Goal: Task Accomplishment & Management: Use online tool/utility

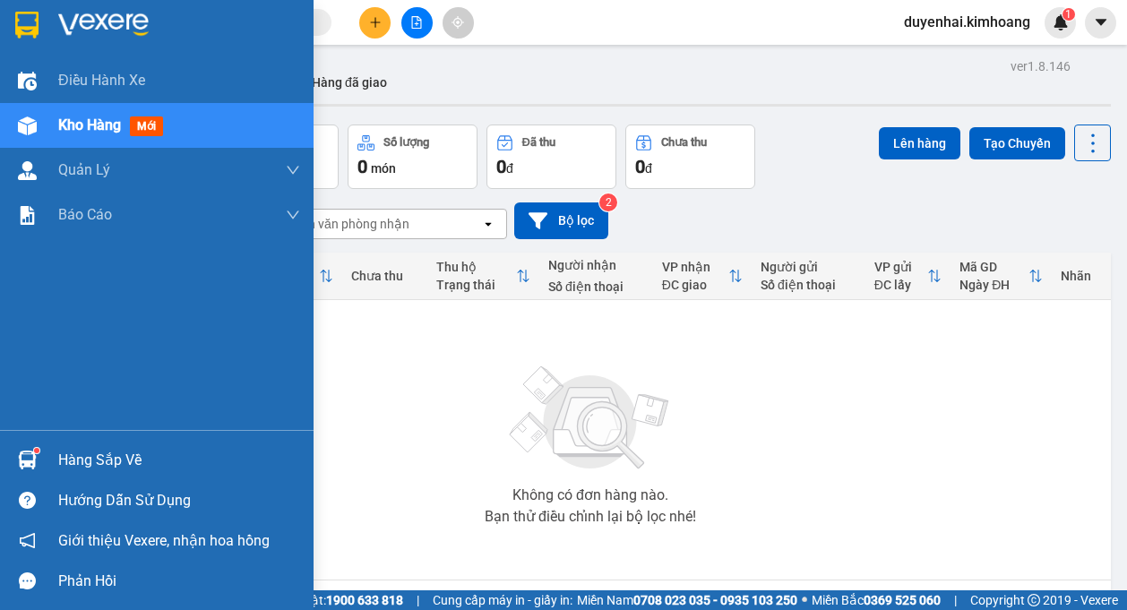
click at [66, 462] on div "Hàng sắp về" at bounding box center [179, 460] width 242 height 27
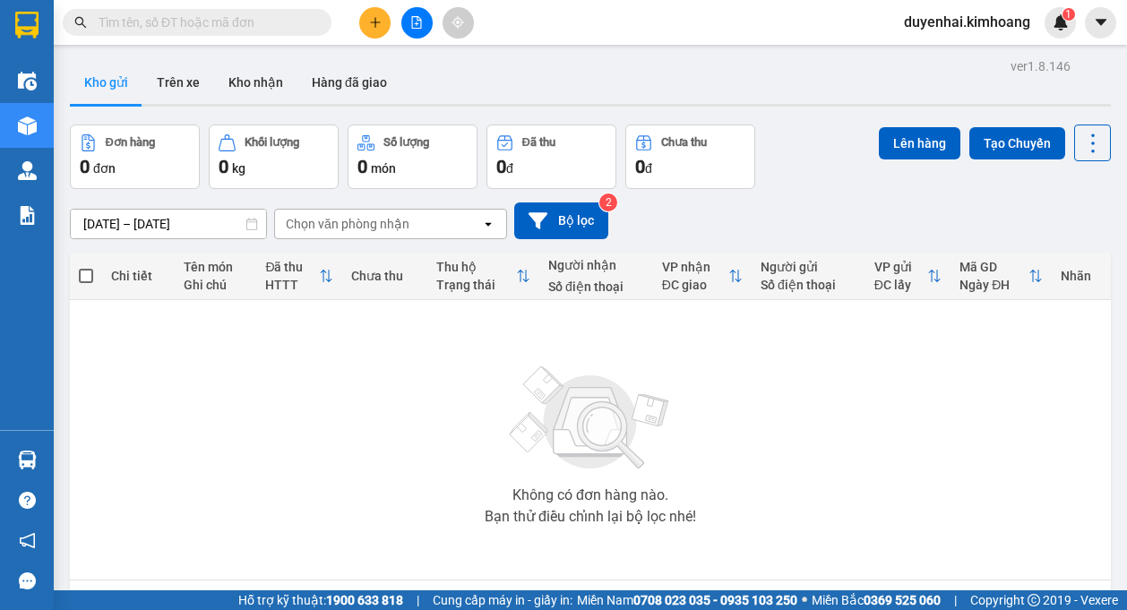
click at [857, 399] on section "Kết quả tìm kiếm ( 0 ) Bộ lọc No Data duyenhai.kimhoang 1 Điều hành xe Kho hàng…" at bounding box center [563, 305] width 1127 height 610
click at [244, 88] on button "Kho nhận" at bounding box center [255, 82] width 83 height 43
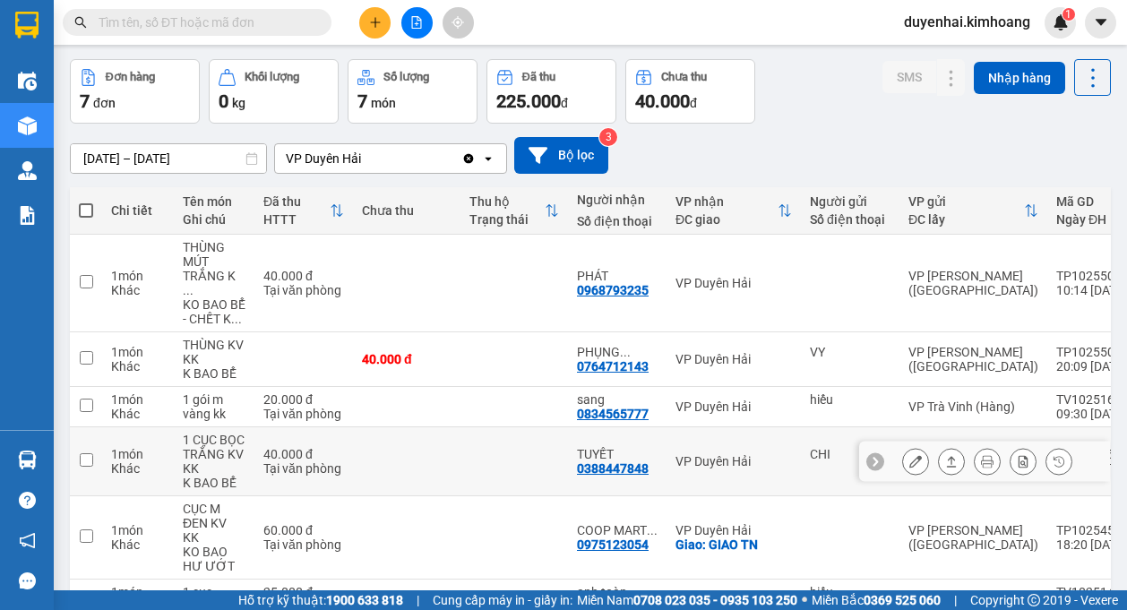
scroll to position [179, 0]
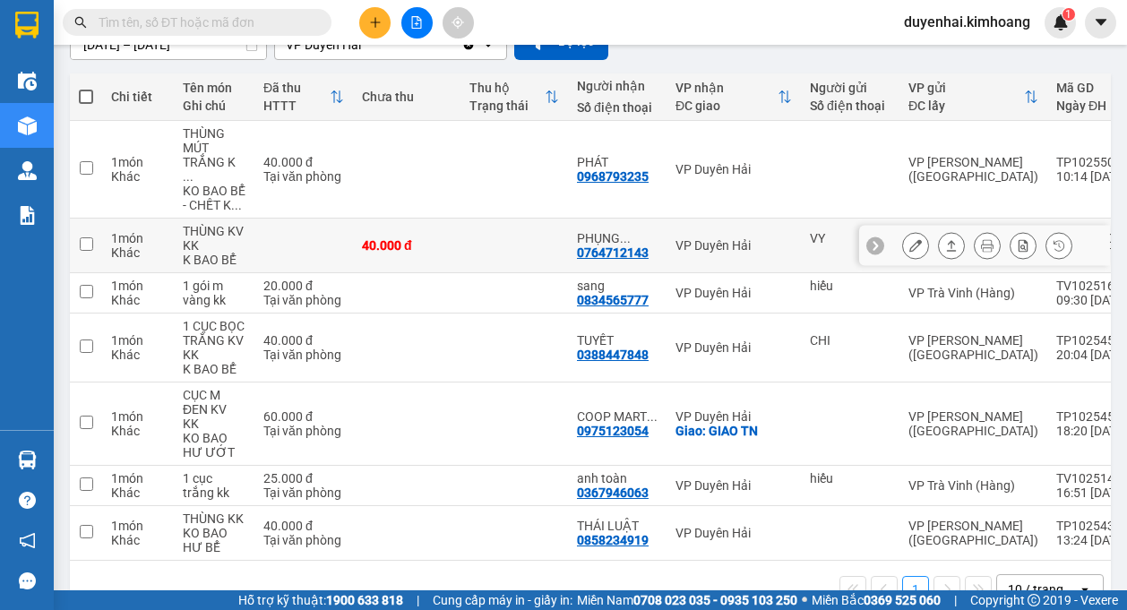
click at [909, 239] on icon at bounding box center [915, 245] width 13 height 13
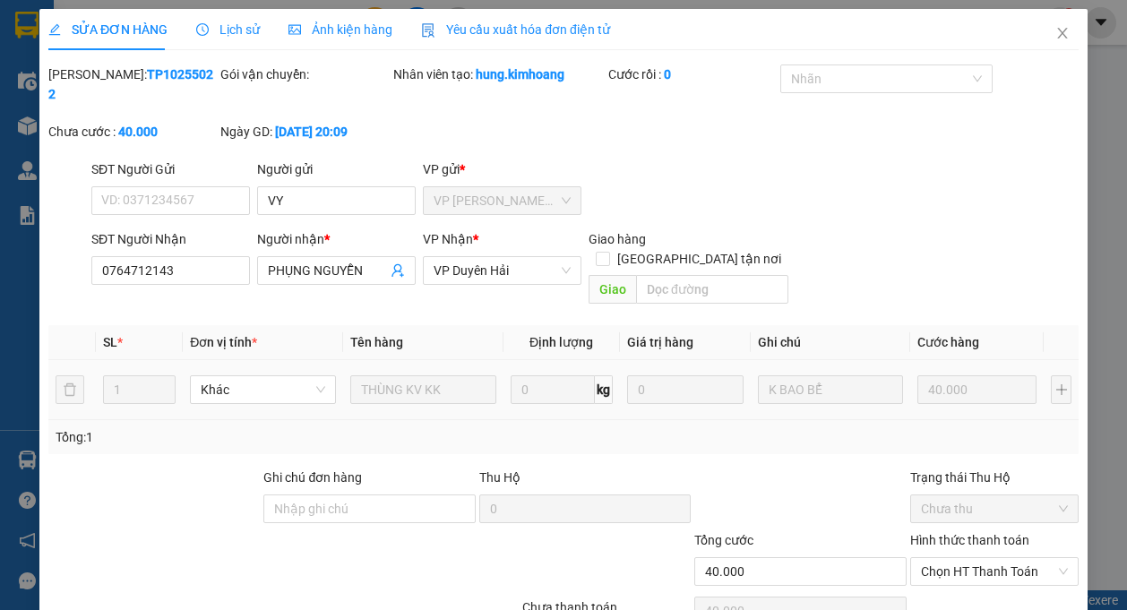
type input "VY"
type input "0764712143"
type input "PHỤNG NGUYỄN"
type input "40.000"
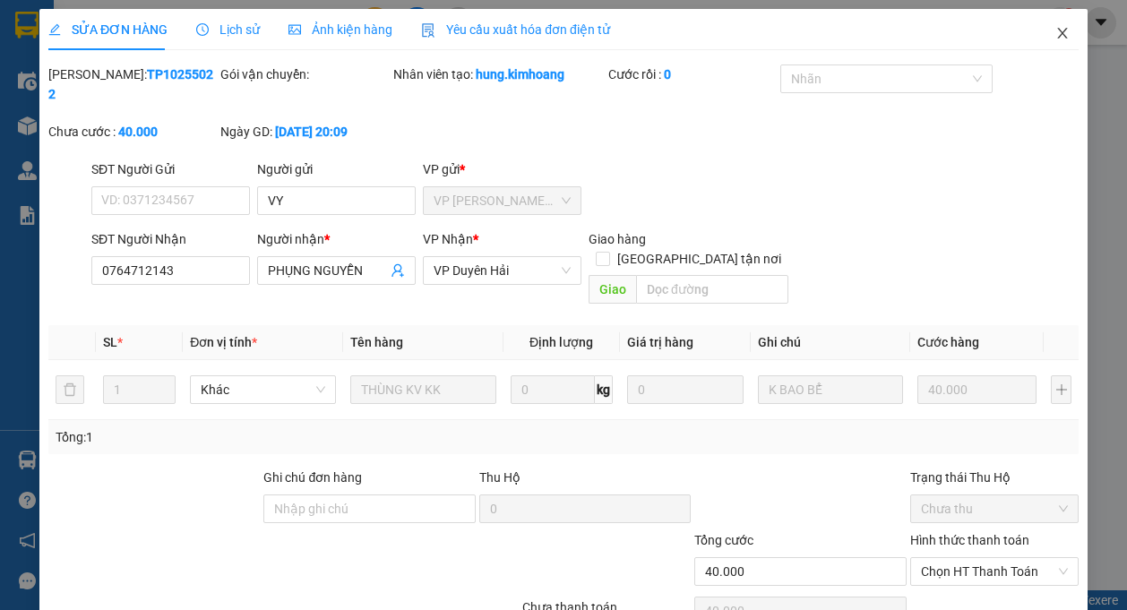
click at [1047, 24] on span "Close" at bounding box center [1062, 34] width 50 height 50
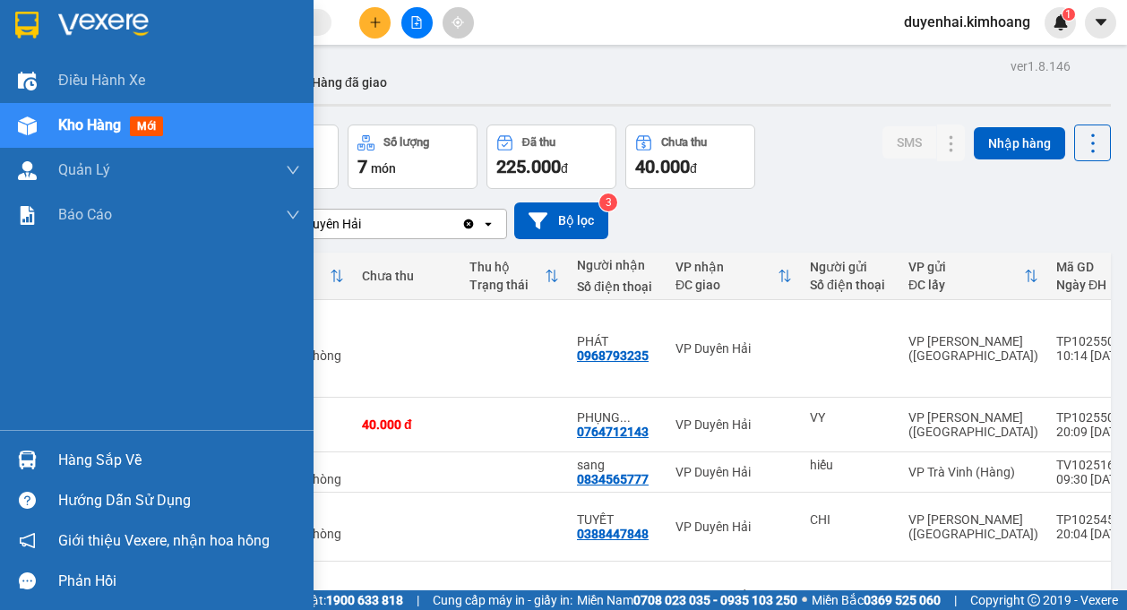
click at [101, 457] on div "Hàng sắp về" at bounding box center [179, 460] width 242 height 27
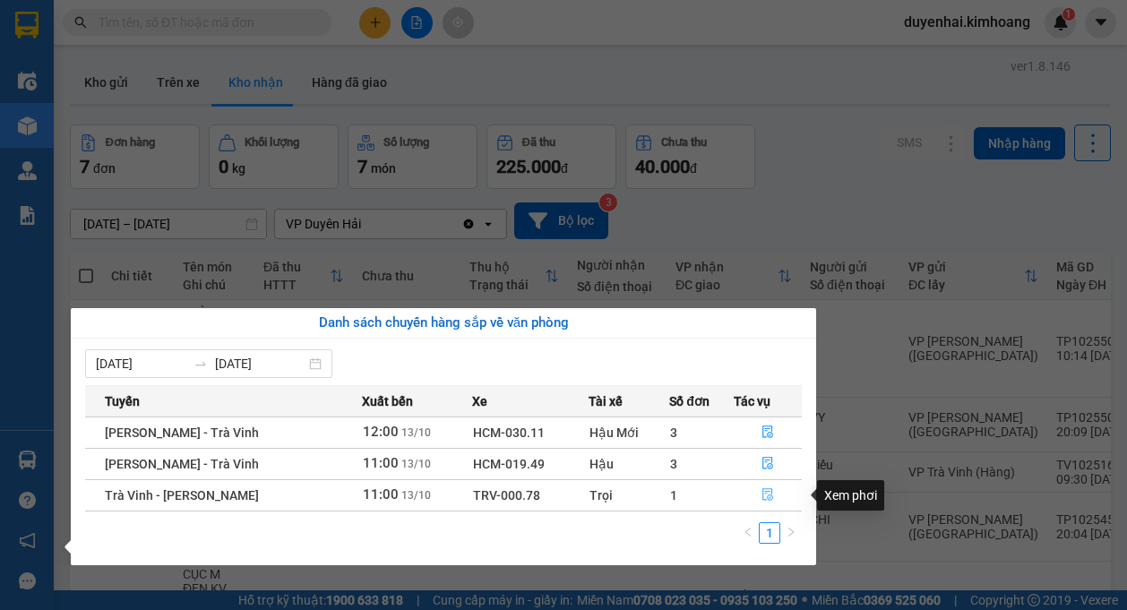
click at [762, 498] on icon "file-done" at bounding box center [768, 494] width 13 height 13
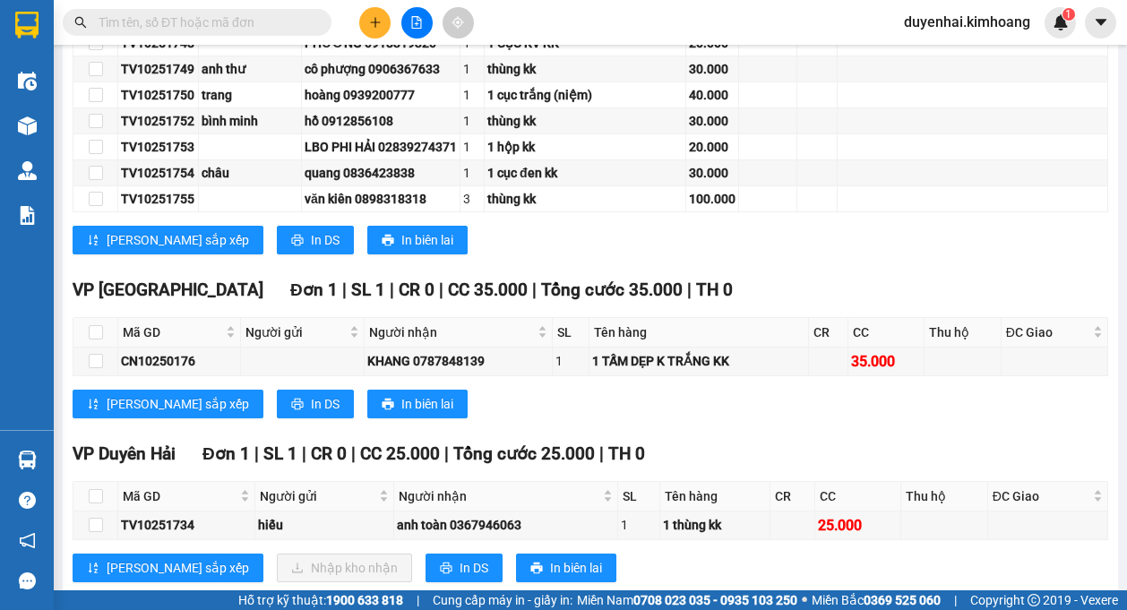
scroll to position [1296, 0]
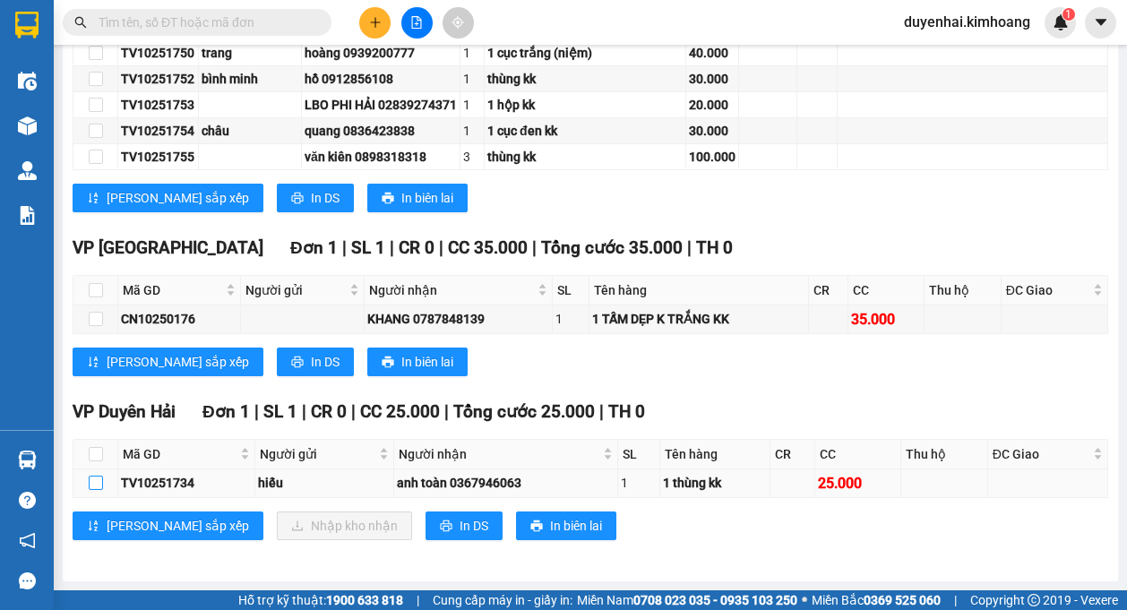
click at [96, 486] on input "checkbox" at bounding box center [96, 483] width 14 height 14
checkbox input "true"
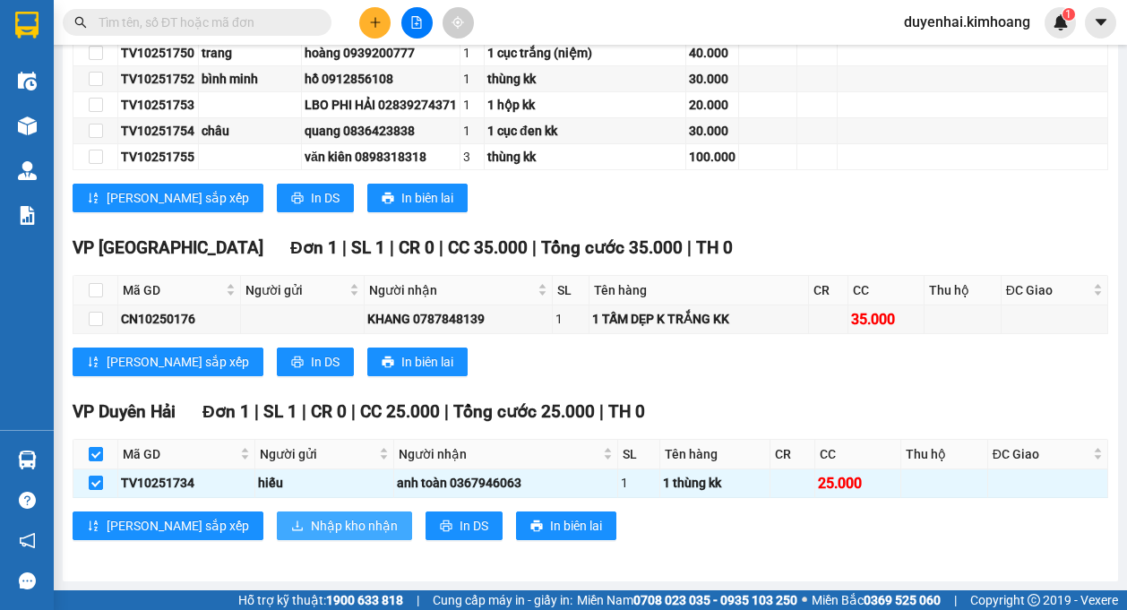
click at [311, 516] on span "Nhập kho nhận" at bounding box center [354, 526] width 87 height 20
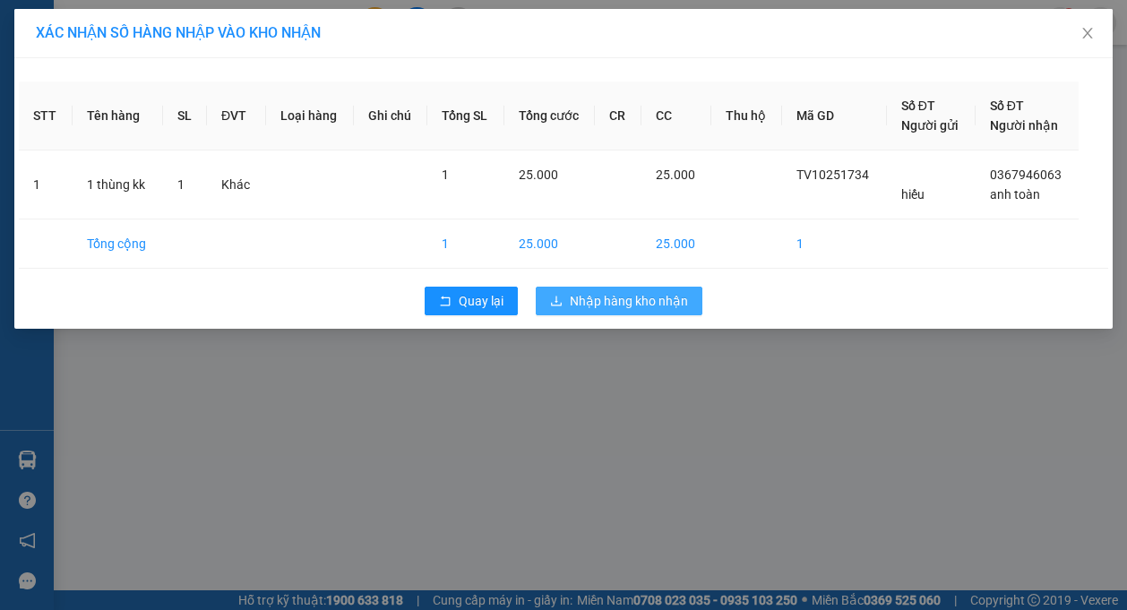
click at [650, 299] on span "Nhập hàng kho nhận" at bounding box center [629, 301] width 118 height 20
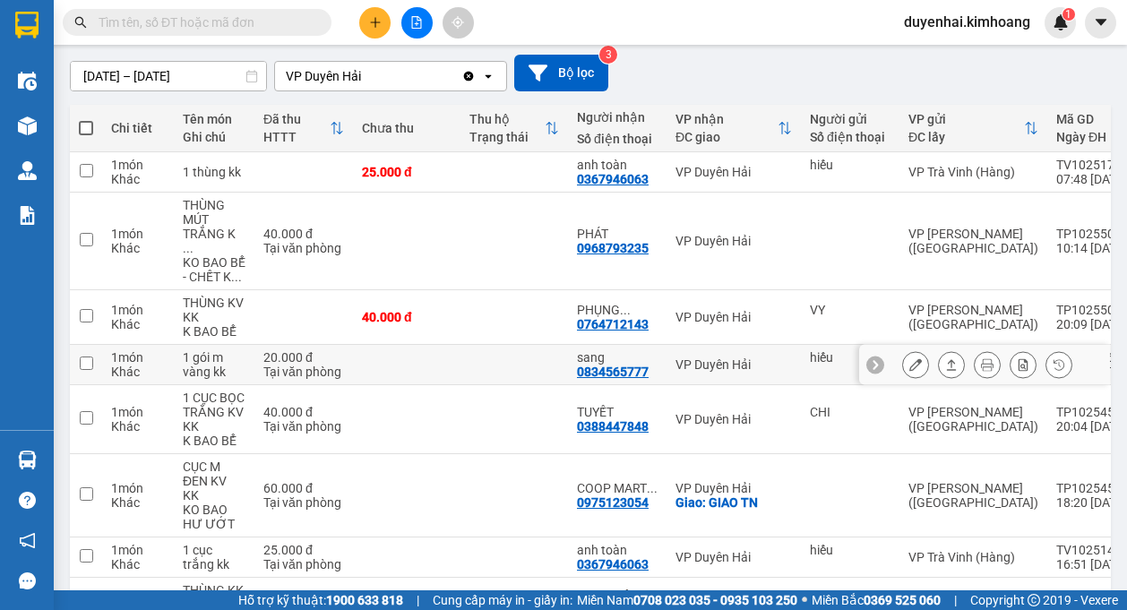
scroll to position [179, 0]
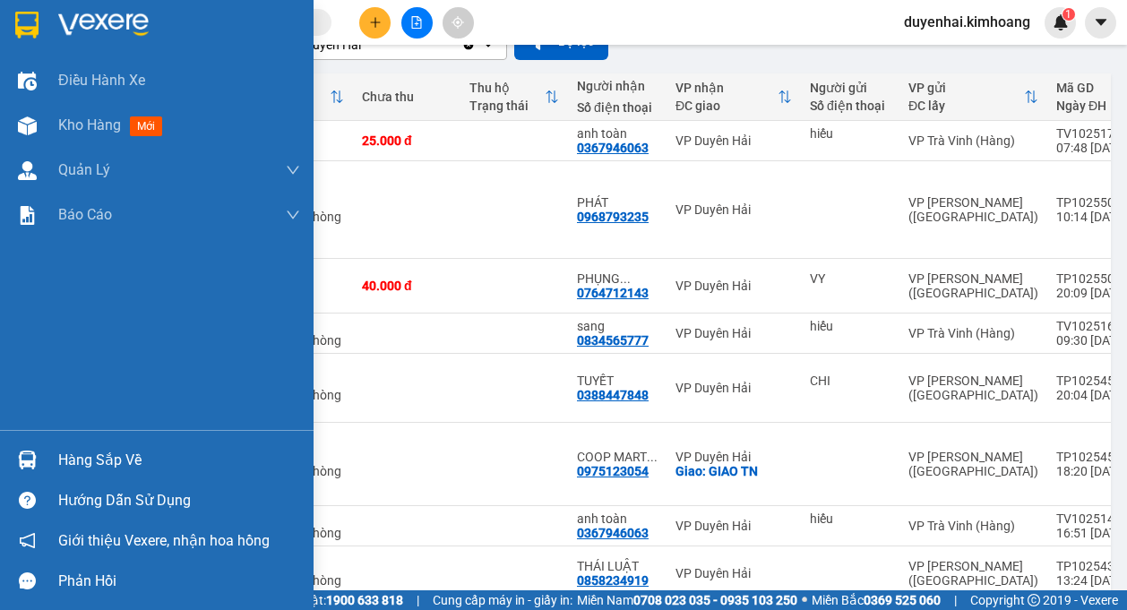
click at [69, 469] on div "Hàng sắp về" at bounding box center [179, 460] width 242 height 27
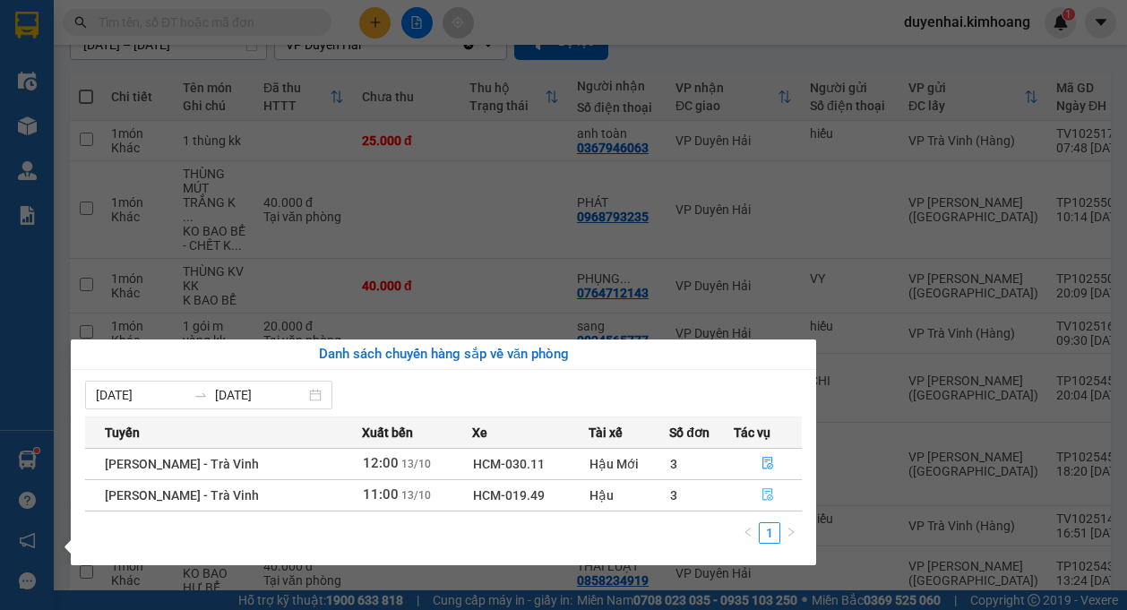
click at [766, 502] on span "file-done" at bounding box center [768, 495] width 13 height 14
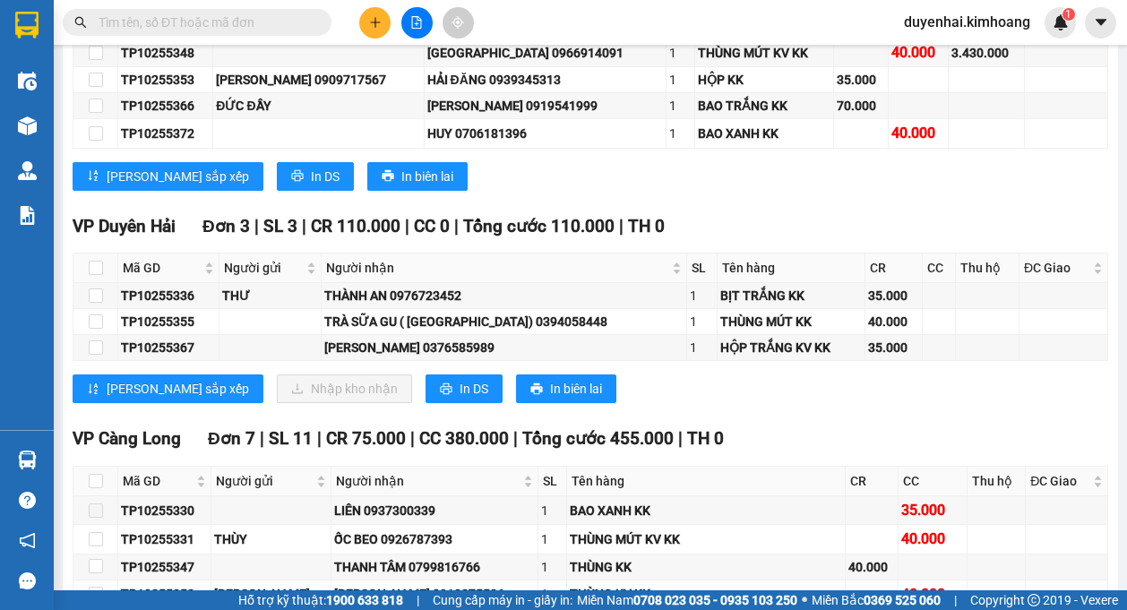
scroll to position [2061, 0]
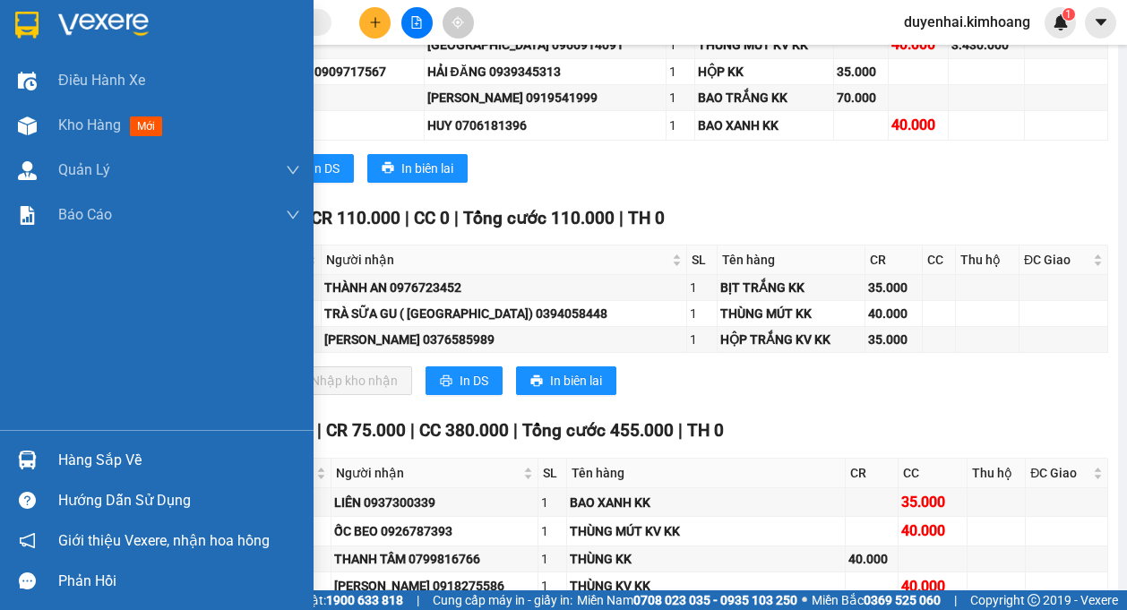
click at [91, 464] on div "Hàng sắp về" at bounding box center [179, 460] width 242 height 27
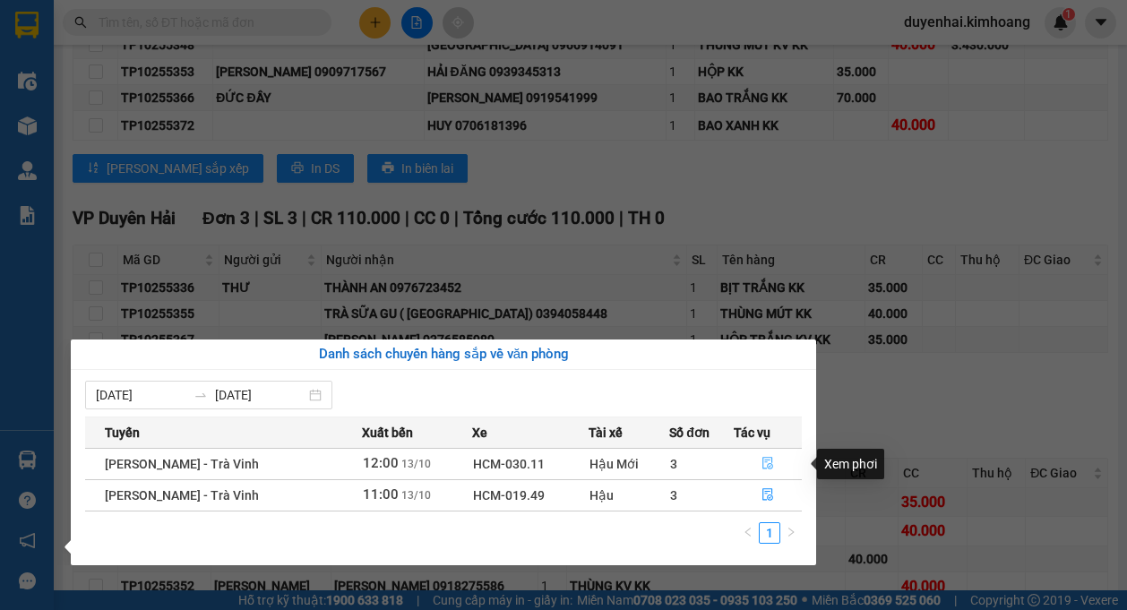
click at [774, 463] on button "button" at bounding box center [768, 464] width 66 height 29
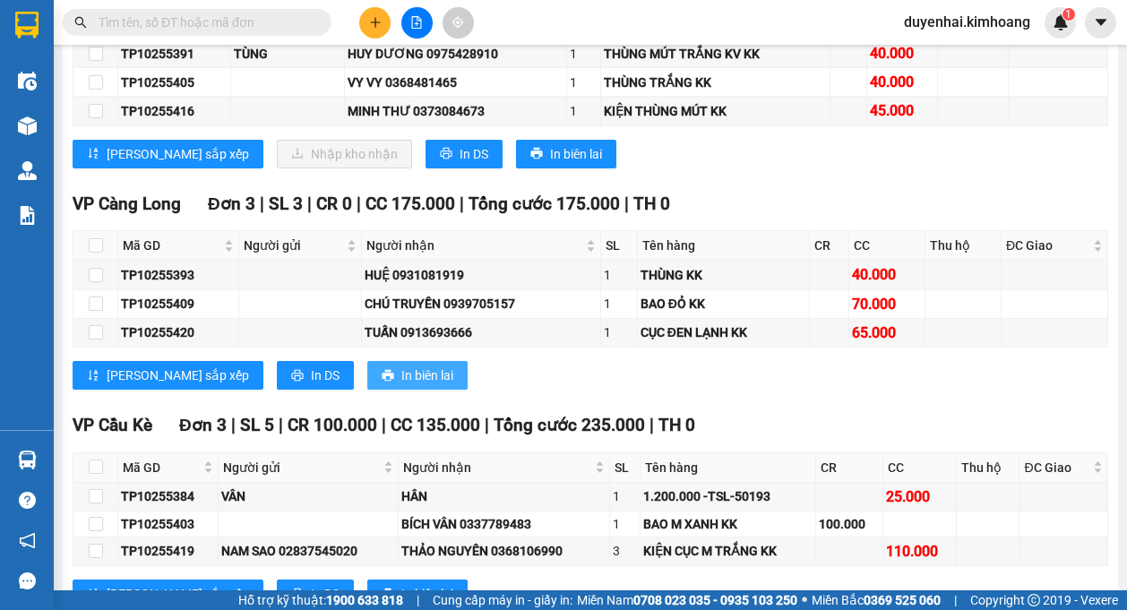
scroll to position [1543, 0]
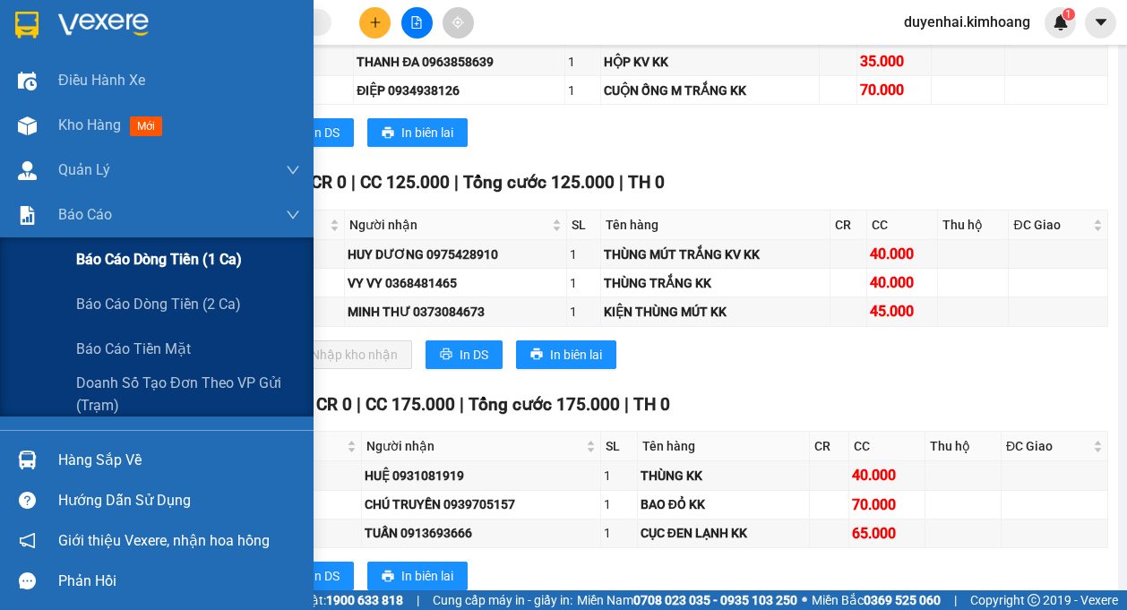
click at [131, 277] on div "Báo cáo dòng tiền (1 ca)" at bounding box center [188, 259] width 224 height 45
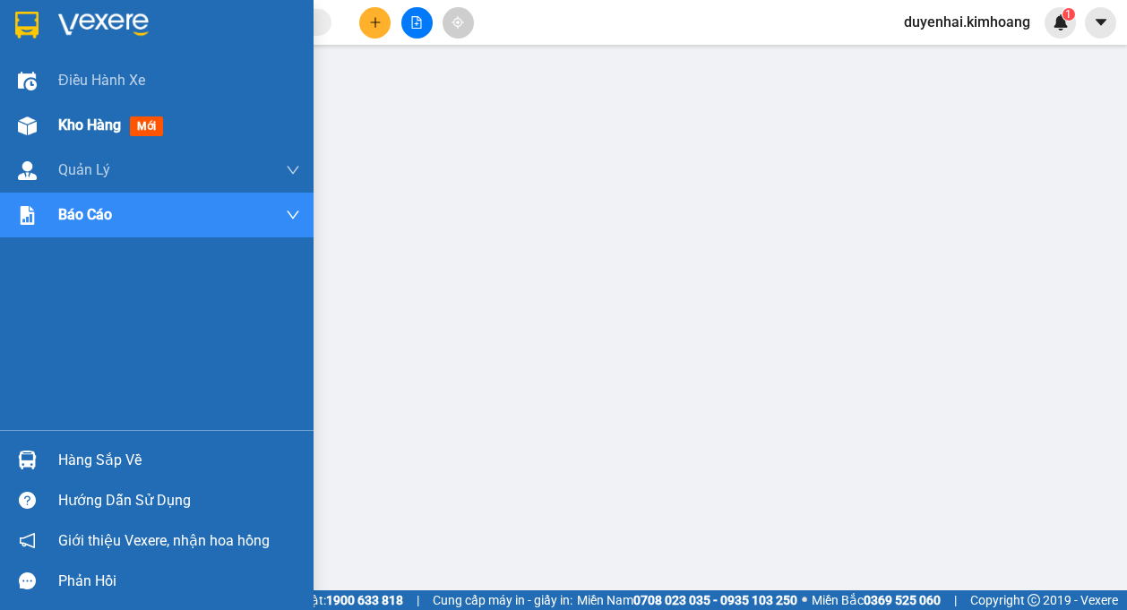
click at [84, 133] on span "Kho hàng" at bounding box center [89, 124] width 63 height 17
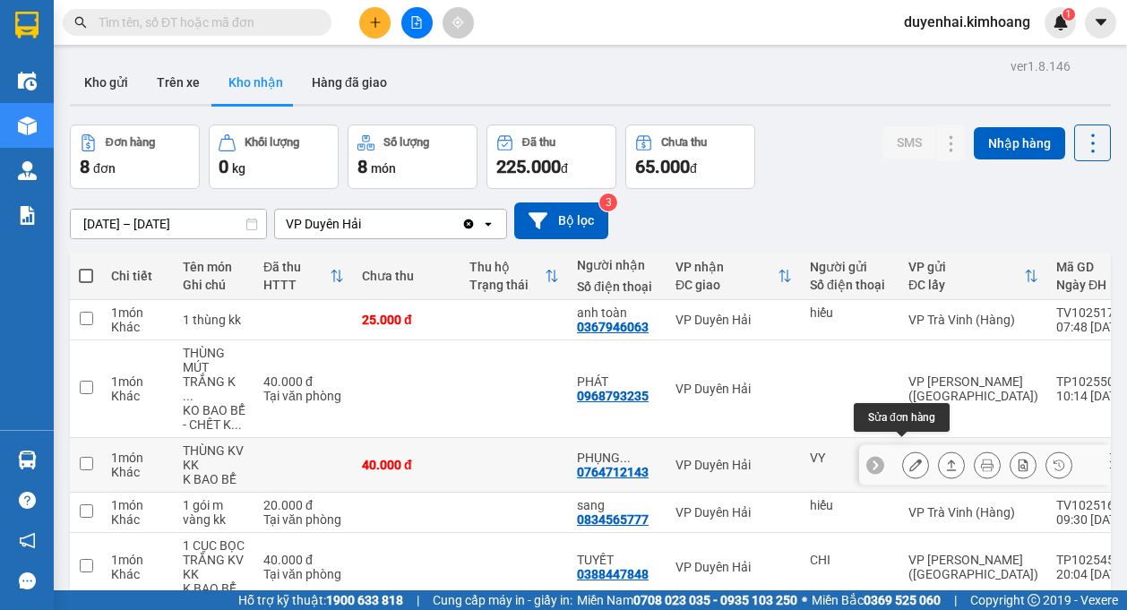
click at [909, 459] on icon at bounding box center [915, 465] width 13 height 13
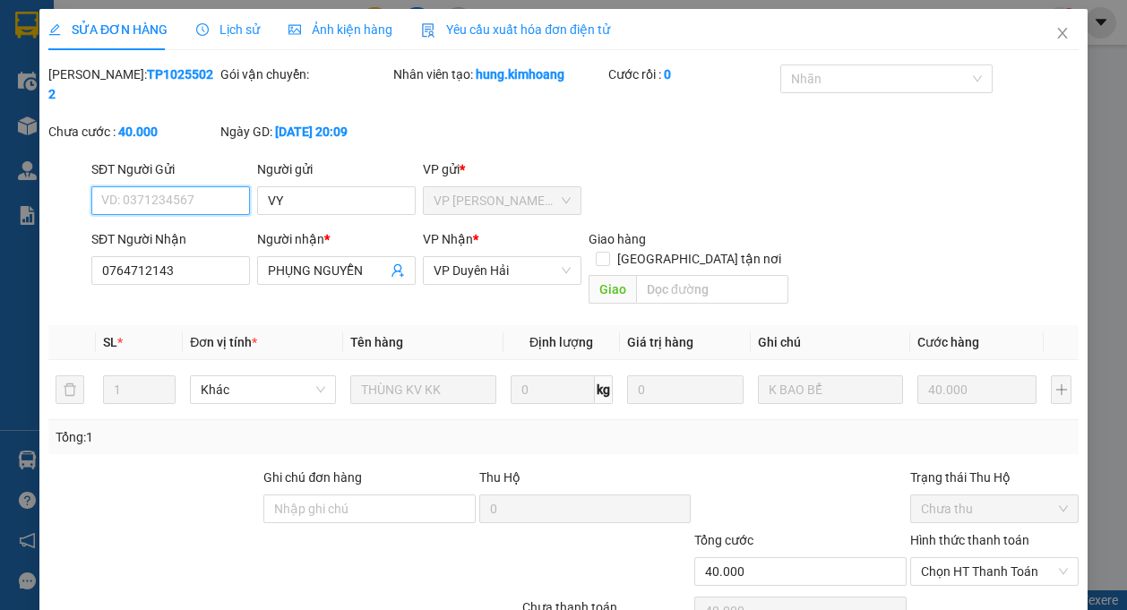
type input "VY"
type input "0764712143"
type input "PHỤNG NGUYỄN"
type input "40.000"
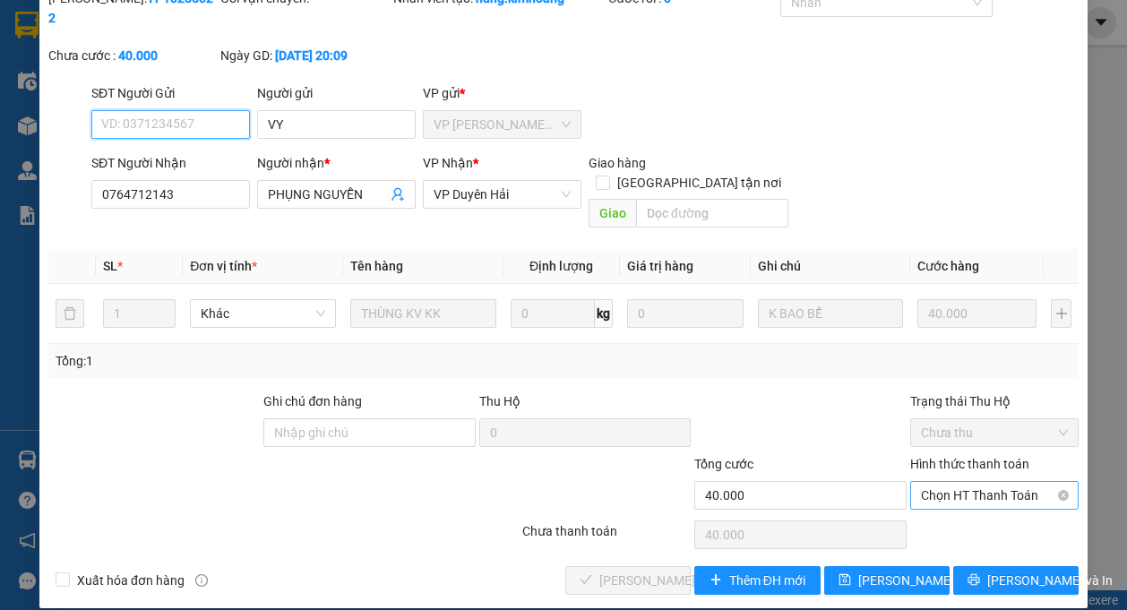
click at [951, 482] on span "Chọn HT Thanh Toán" at bounding box center [994, 495] width 147 height 27
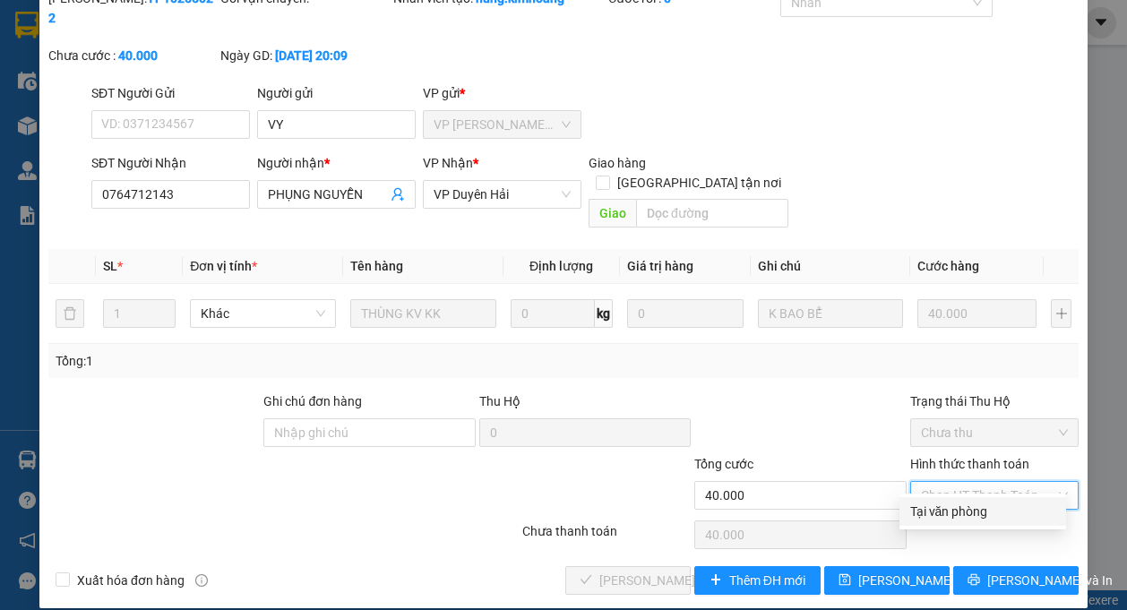
click at [957, 518] on div "Tại văn phòng" at bounding box center [982, 512] width 145 height 20
type input "0"
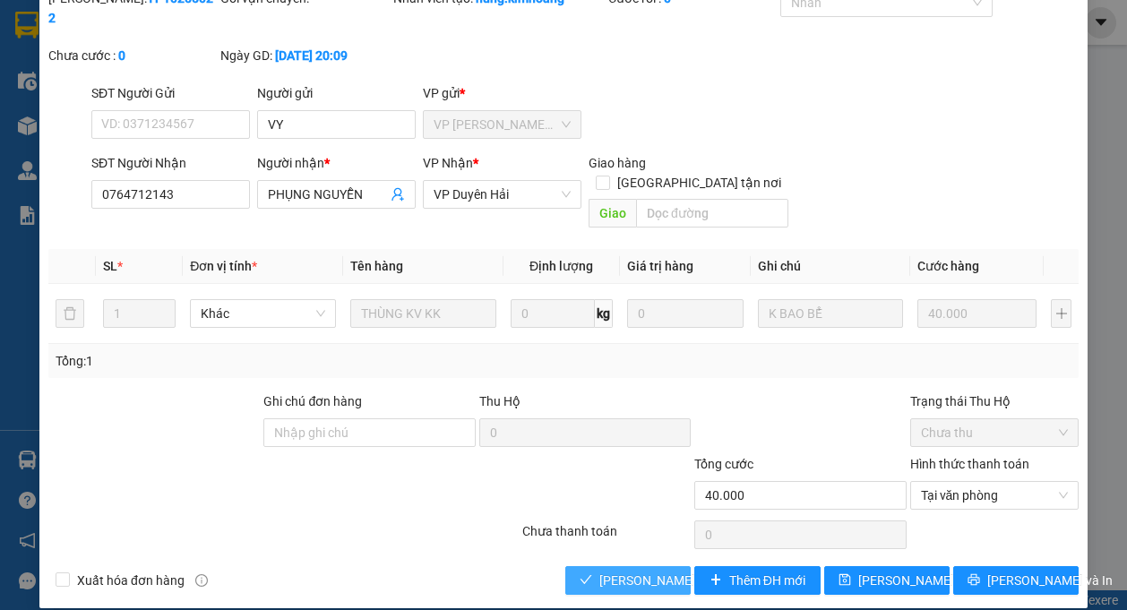
click at [643, 571] on span "[PERSON_NAME] và Giao hàng" at bounding box center [685, 581] width 172 height 20
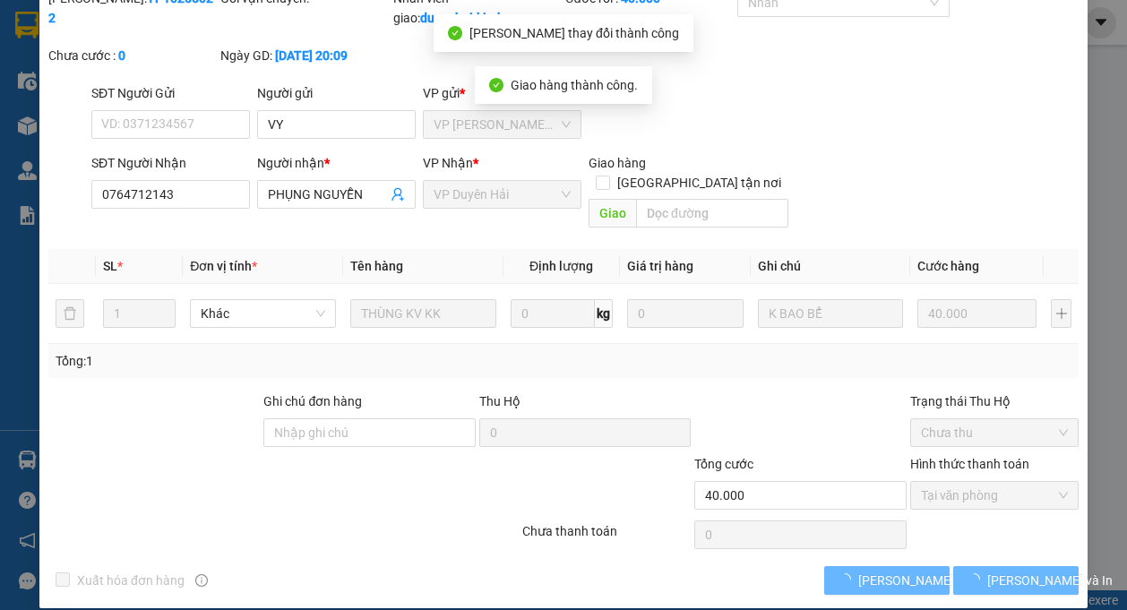
scroll to position [0, 0]
